Goal: Information Seeking & Learning: Learn about a topic

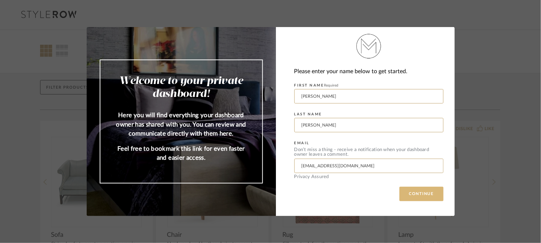
click at [425, 195] on button "CONTINUE" at bounding box center [422, 194] width 44 height 14
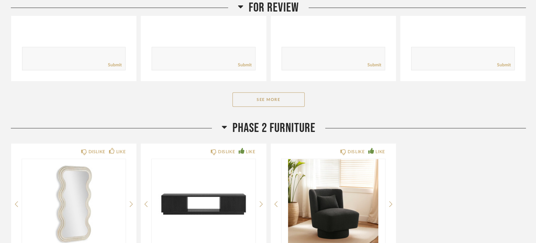
scroll to position [289, 0]
click at [285, 105] on button "See More" at bounding box center [269, 99] width 72 height 14
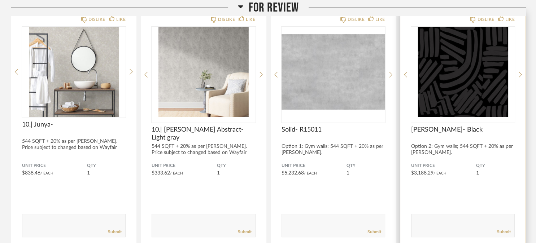
scroll to position [72, 0]
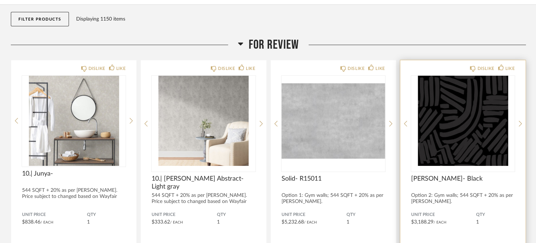
click at [469, 135] on img "0" at bounding box center [463, 121] width 104 height 90
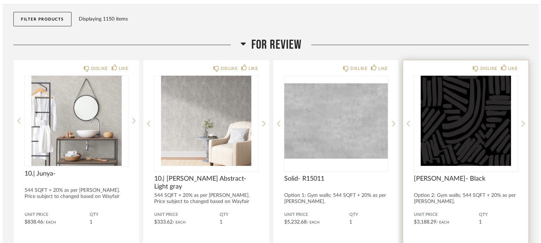
scroll to position [0, 0]
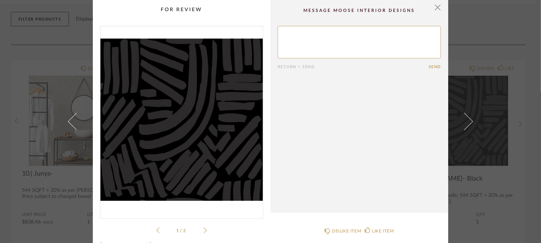
click at [204, 230] on icon at bounding box center [205, 231] width 3 height 7
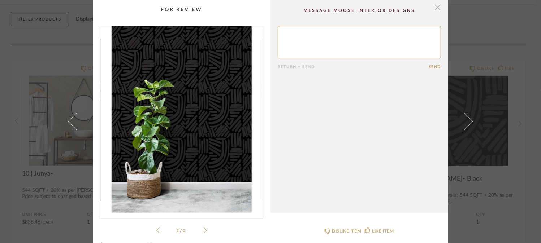
click at [433, 8] on span "button" at bounding box center [438, 7] width 14 height 14
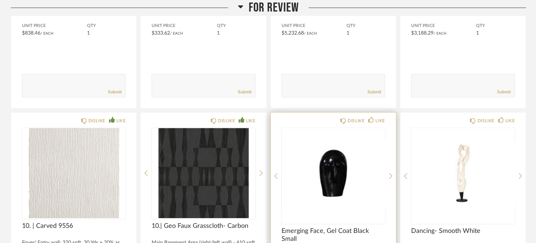
scroll to position [361, 0]
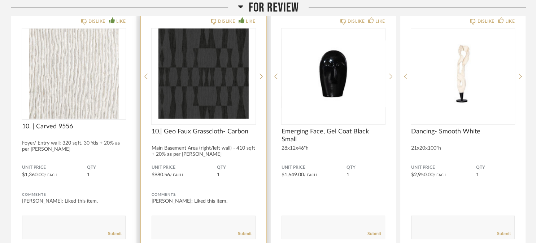
click at [0, 0] on img at bounding box center [0, 0] width 0 height 0
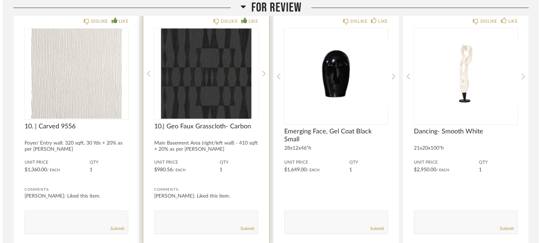
scroll to position [0, 0]
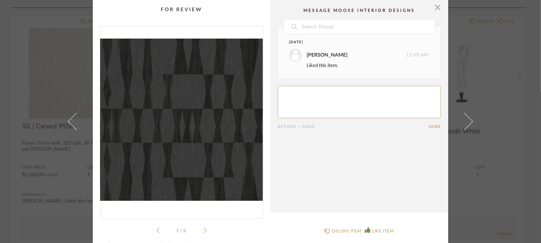
click at [204, 231] on icon at bounding box center [205, 231] width 3 height 7
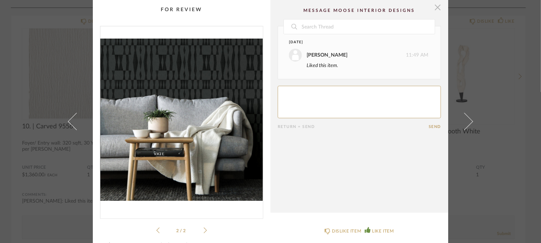
click at [438, 7] on span "button" at bounding box center [438, 7] width 14 height 14
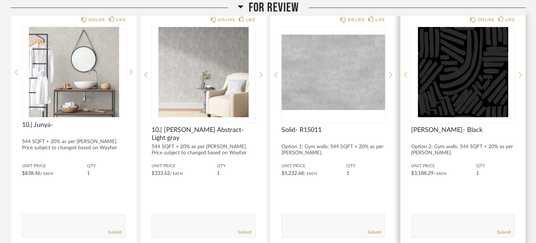
scroll to position [108, 0]
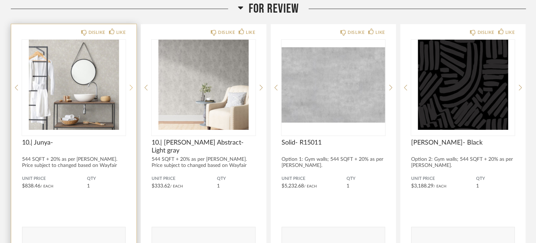
click at [130, 87] on icon at bounding box center [131, 88] width 3 height 7
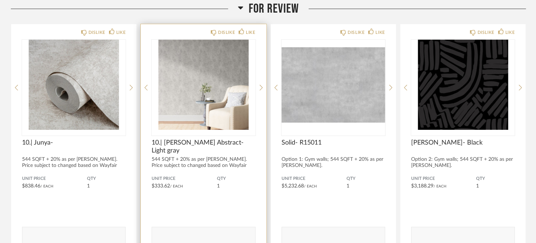
click at [263, 87] on div "DISLIKE LIKE 10.| [PERSON_NAME] Abstract- Light gray 544 SQFT + 20% as per [PER…" at bounding box center [203, 142] width 125 height 237
click at [260, 88] on div "DISLIKE LIKE 10.| [PERSON_NAME] Abstract- Light gray 544 SQFT + 20% as per [PER…" at bounding box center [203, 142] width 125 height 237
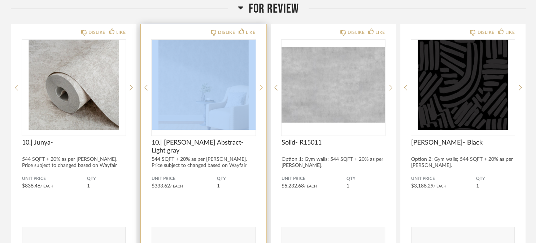
click at [262, 89] on icon at bounding box center [261, 88] width 3 height 7
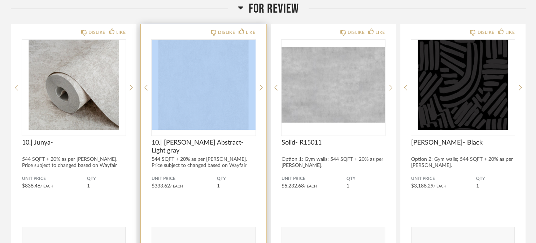
click at [253, 115] on img "1" at bounding box center [204, 85] width 104 height 90
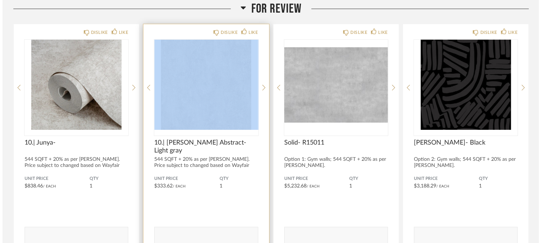
scroll to position [0, 0]
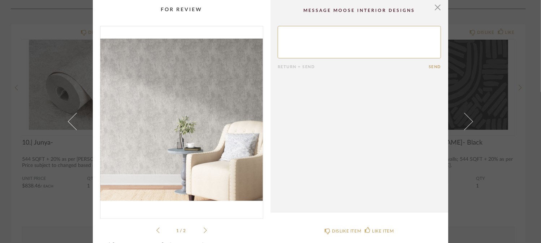
click at [204, 230] on icon at bounding box center [205, 231] width 3 height 7
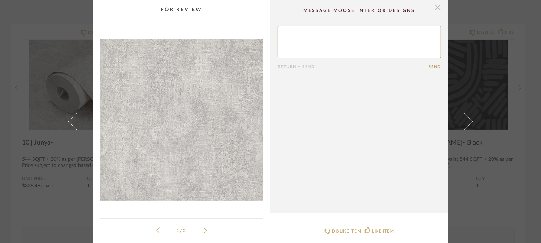
click at [438, 10] on span "button" at bounding box center [438, 7] width 14 height 14
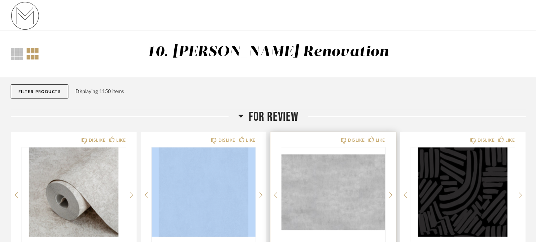
scroll to position [108, 0]
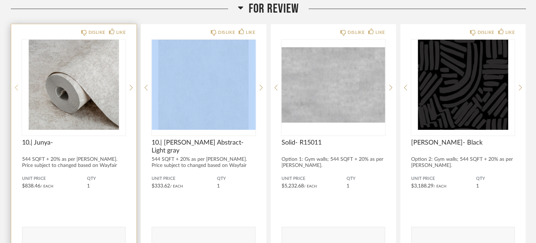
click at [17, 85] on icon at bounding box center [16, 88] width 3 height 7
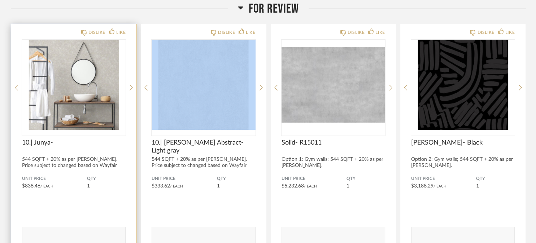
click at [67, 96] on img "0" at bounding box center [74, 85] width 104 height 90
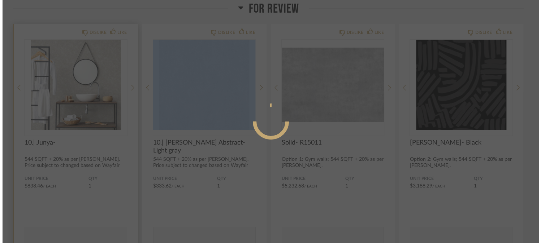
scroll to position [0, 0]
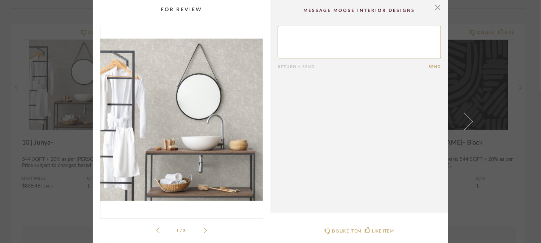
click at [204, 231] on icon at bounding box center [205, 231] width 3 height 7
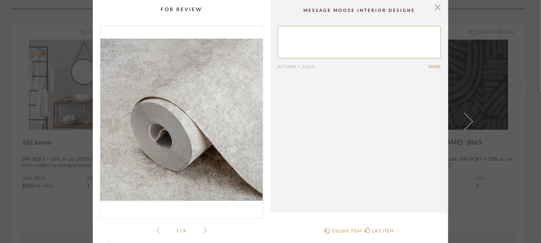
click at [204, 231] on icon at bounding box center [205, 231] width 3 height 7
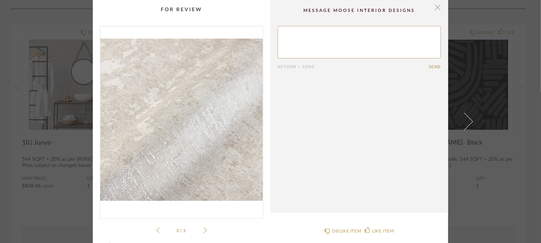
drag, startPoint x: 435, startPoint y: 6, endPoint x: 431, endPoint y: 6, distance: 3.6
click at [432, 6] on span "button" at bounding box center [438, 7] width 14 height 14
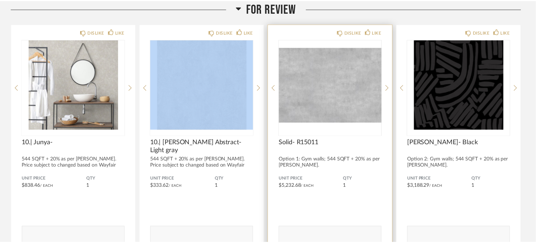
scroll to position [108, 0]
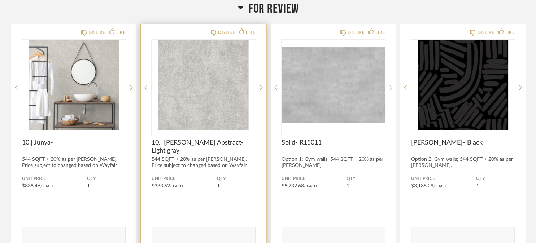
click at [242, 169] on div "DISLIKE LIKE 10.| [PERSON_NAME] Abstract- Light gray 544 SQFT + 20% as per [PER…" at bounding box center [203, 142] width 125 height 237
click at [260, 90] on icon at bounding box center [261, 88] width 3 height 6
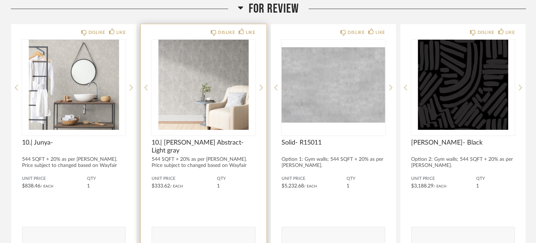
click at [219, 96] on img "0" at bounding box center [204, 85] width 104 height 90
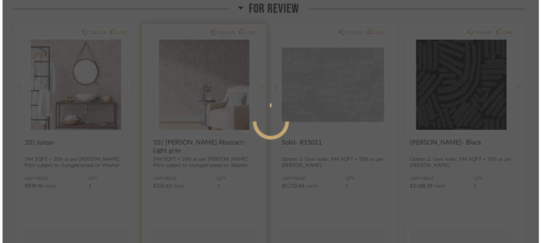
scroll to position [0, 0]
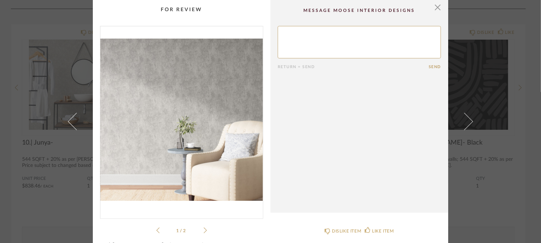
click at [204, 230] on icon at bounding box center [205, 231] width 3 height 7
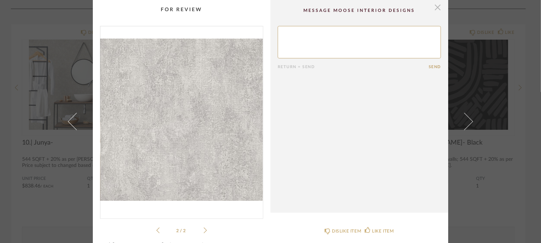
click at [435, 9] on span "button" at bounding box center [438, 7] width 14 height 14
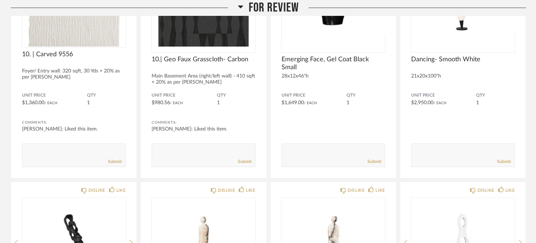
scroll to position [397, 0]
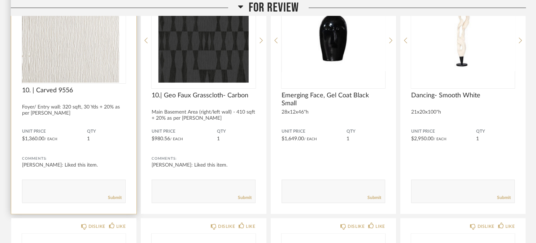
click at [90, 53] on div at bounding box center [74, 37] width 104 height 90
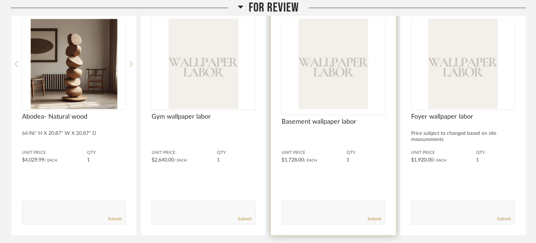
scroll to position [1192, 0]
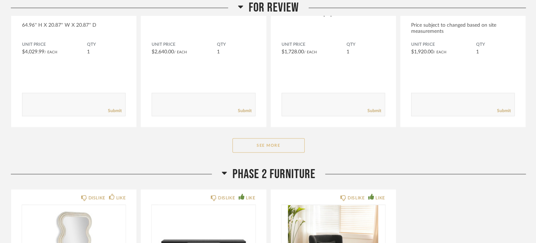
click at [293, 145] on button "See More" at bounding box center [269, 145] width 72 height 14
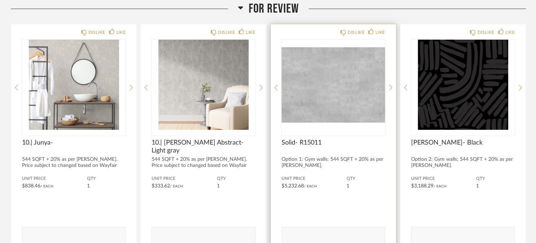
scroll to position [72, 0]
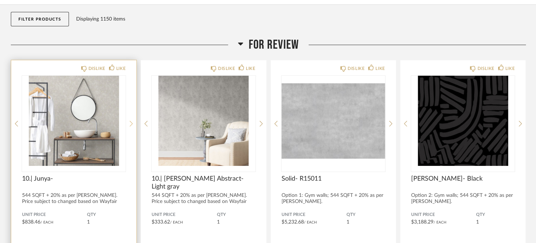
click at [133, 126] on icon at bounding box center [131, 124] width 3 height 7
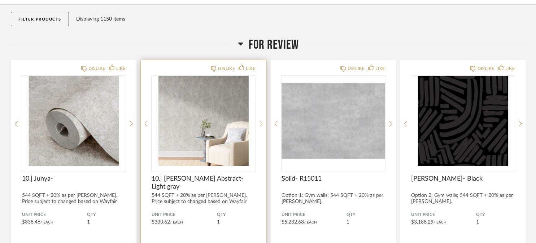
click at [263, 126] on icon at bounding box center [261, 124] width 3 height 7
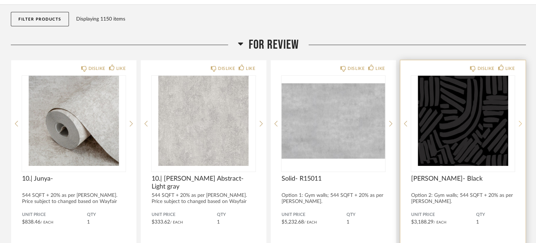
click at [522, 126] on icon at bounding box center [520, 124] width 3 height 7
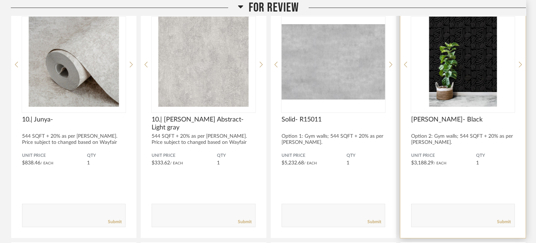
scroll to position [108, 0]
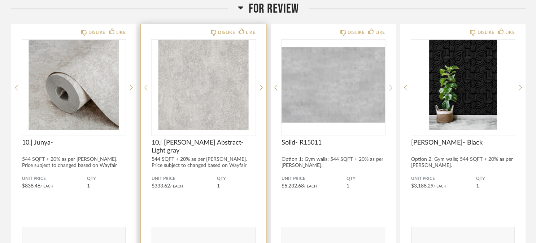
click at [145, 92] on div at bounding box center [145, 88] width 3 height 96
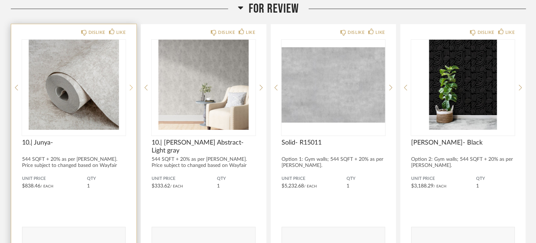
click at [131, 87] on icon at bounding box center [131, 88] width 3 height 6
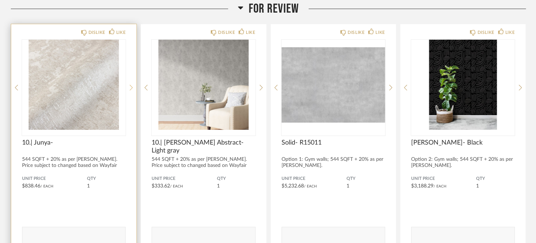
click at [130, 87] on icon at bounding box center [131, 88] width 3 height 7
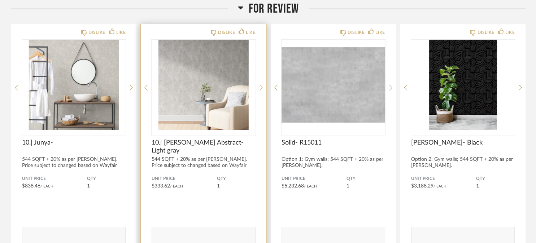
click at [261, 90] on icon at bounding box center [261, 88] width 3 height 7
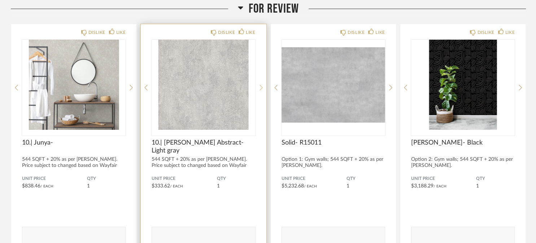
click at [261, 90] on icon at bounding box center [261, 88] width 3 height 7
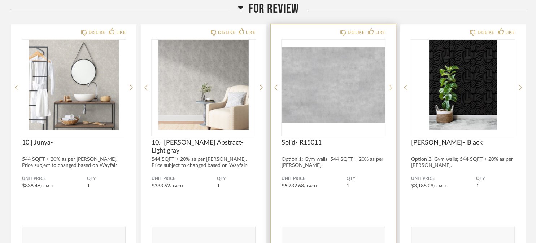
click at [392, 88] on icon at bounding box center [390, 88] width 3 height 6
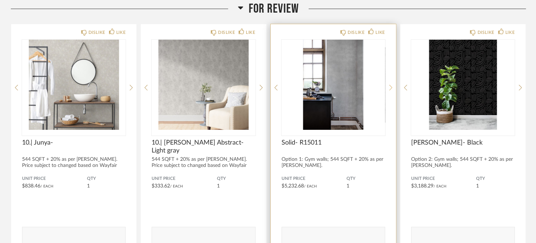
click at [391, 89] on icon at bounding box center [390, 88] width 3 height 7
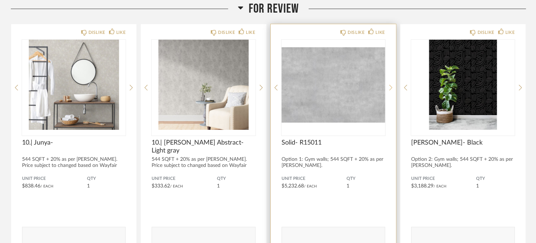
click at [391, 89] on icon at bounding box center [390, 88] width 3 height 7
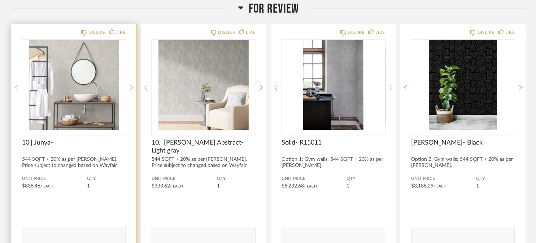
click at [130, 86] on icon at bounding box center [131, 88] width 3 height 7
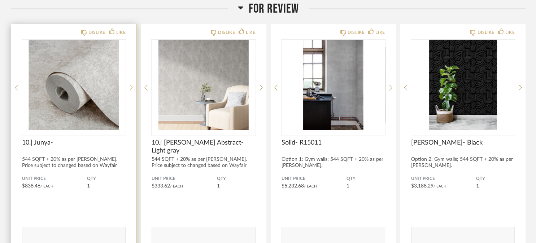
click at [130, 87] on icon at bounding box center [131, 88] width 3 height 7
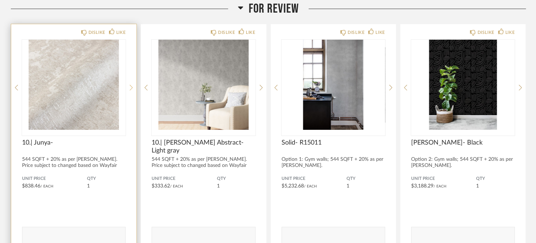
click at [130, 88] on icon at bounding box center [131, 88] width 3 height 7
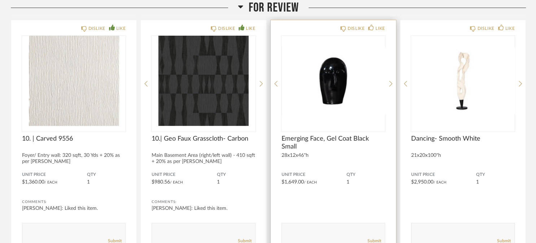
scroll to position [289, 0]
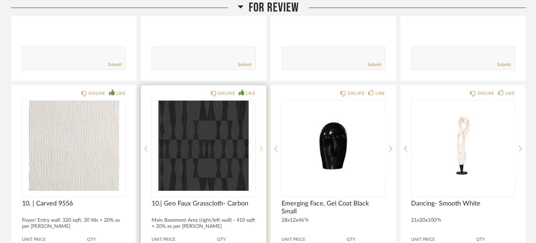
click at [260, 148] on icon at bounding box center [261, 149] width 3 height 7
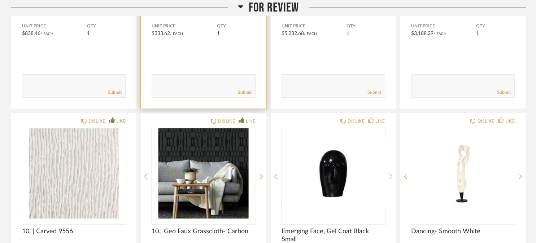
scroll to position [181, 0]
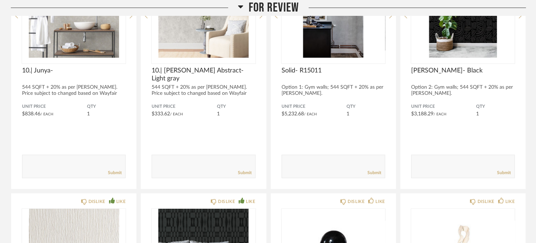
click at [240, 5] on icon at bounding box center [240, 6] width 5 height 3
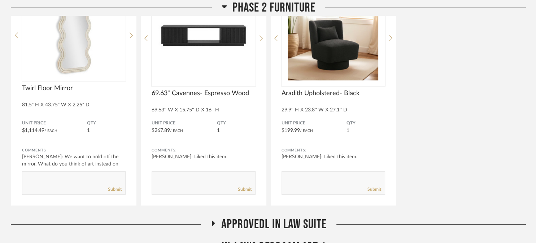
click at [229, 5] on h2 "Phase 2 Furniture" at bounding box center [269, 8] width 94 height 16
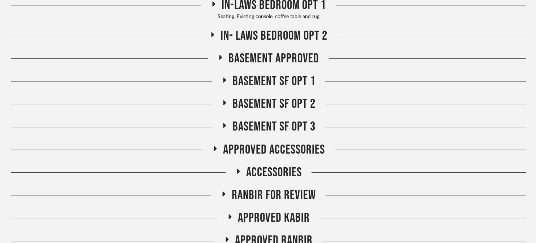
click at [223, 59] on icon at bounding box center [220, 57] width 9 height 5
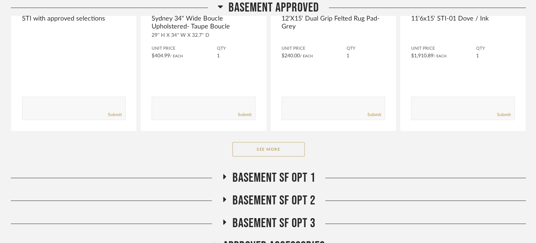
scroll to position [361, 0]
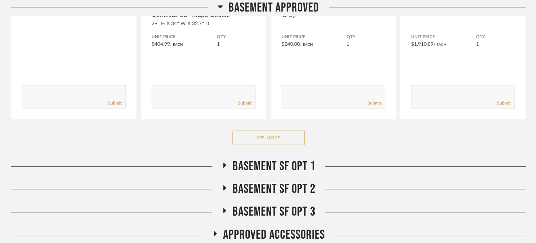
click at [273, 141] on button "See More" at bounding box center [269, 138] width 72 height 14
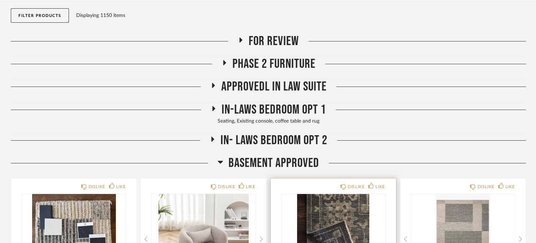
scroll to position [72, 0]
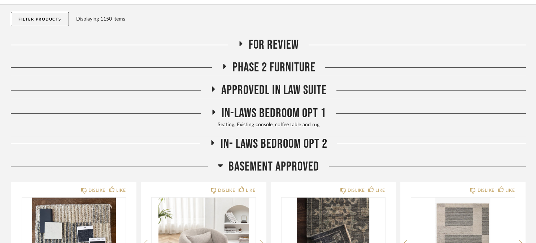
click at [225, 165] on h2 "Basement APPROVED" at bounding box center [269, 167] width 102 height 16
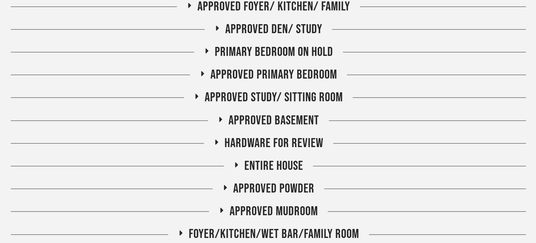
scroll to position [433, 0]
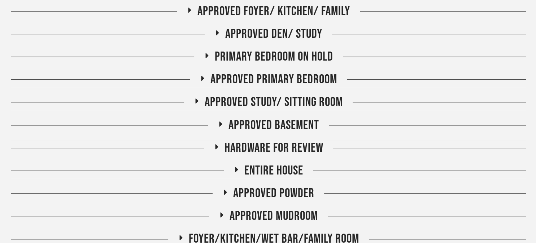
click at [223, 128] on h2 "Approved Basement" at bounding box center [269, 126] width 102 height 16
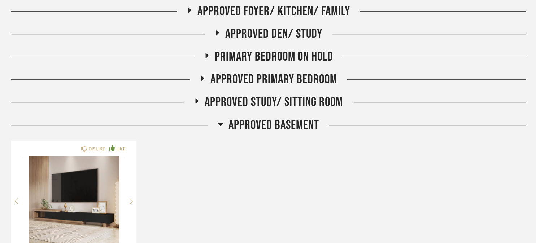
click at [224, 128] on h2 "Approved Basement" at bounding box center [269, 126] width 102 height 16
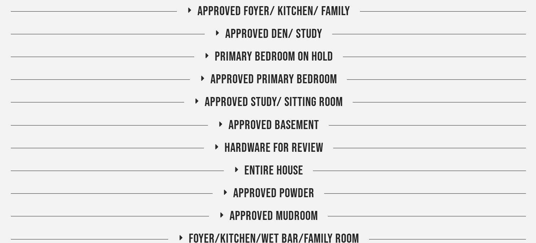
click at [227, 145] on span "Hardware for review" at bounding box center [274, 149] width 99 height 16
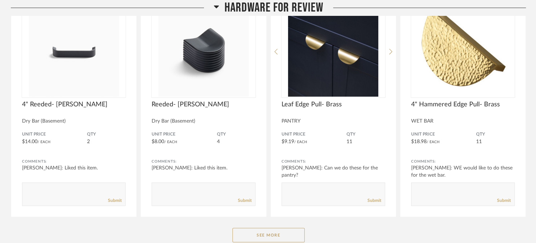
scroll to position [650, 0]
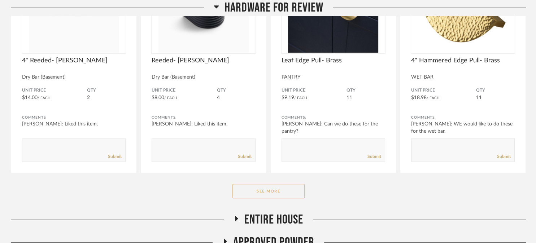
click at [238, 194] on button "See More" at bounding box center [269, 191] width 72 height 14
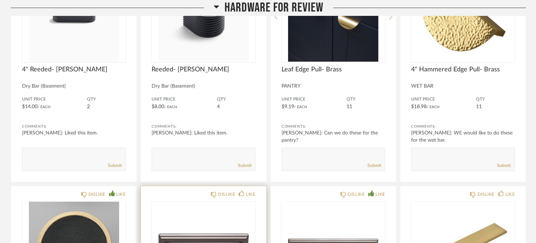
scroll to position [578, 0]
